Goal: Check status

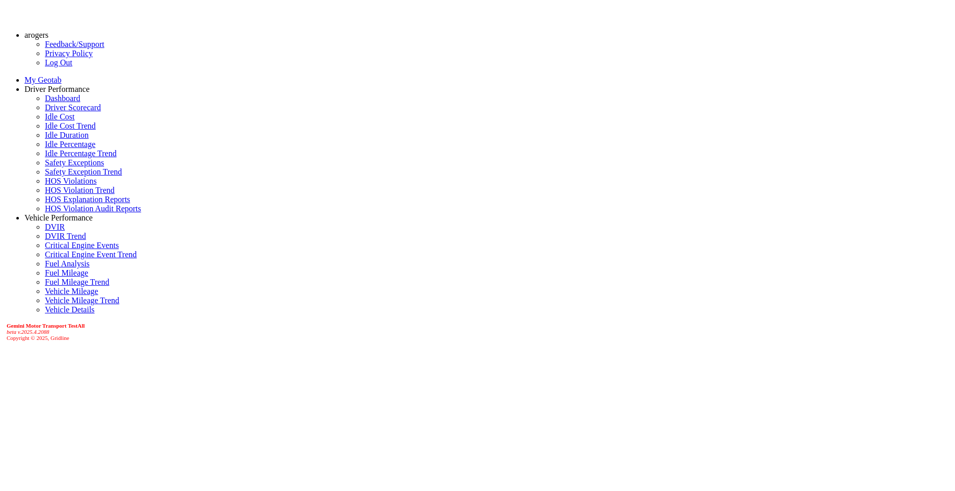
select select "******"
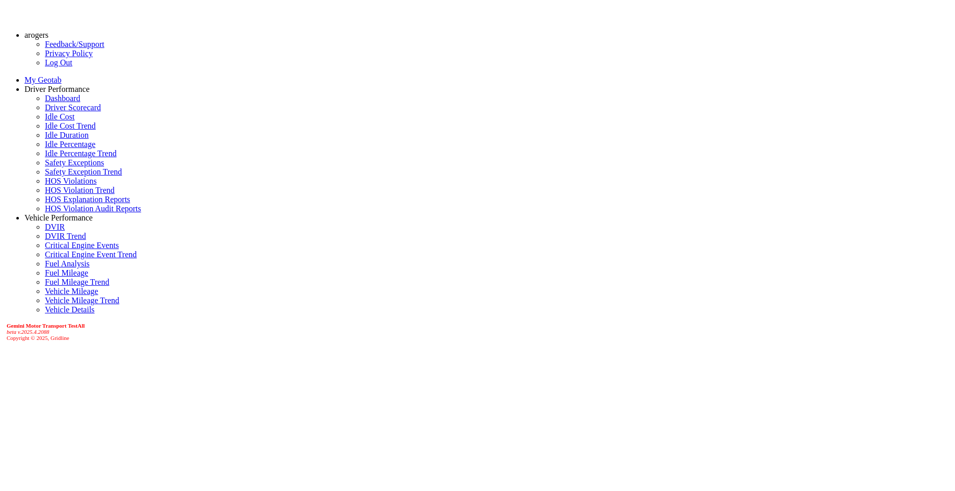
select select "******"
